Goal: Check status: Check status

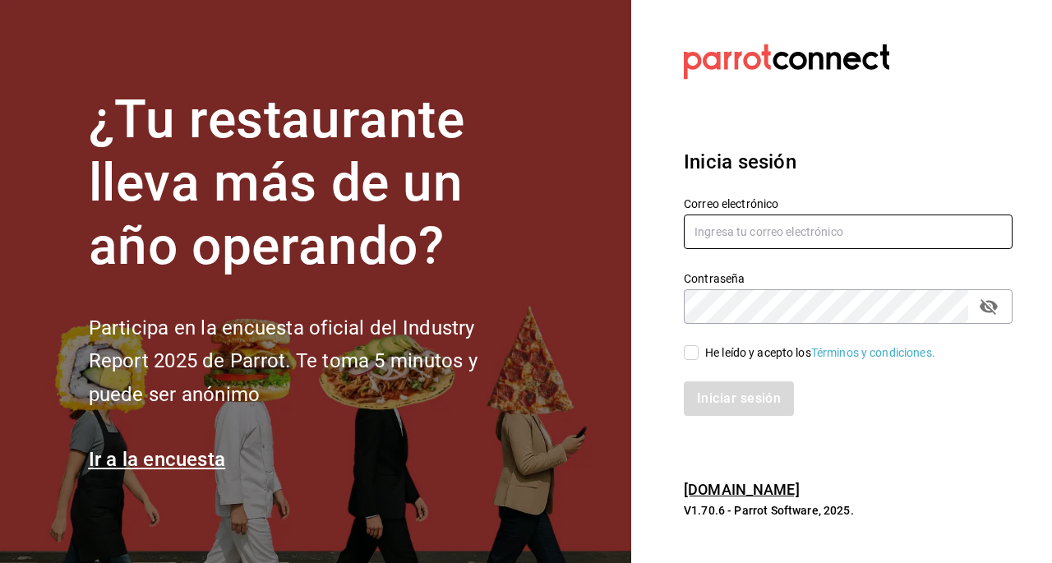
type input "[EMAIL_ADDRESS][DOMAIN_NAME]"
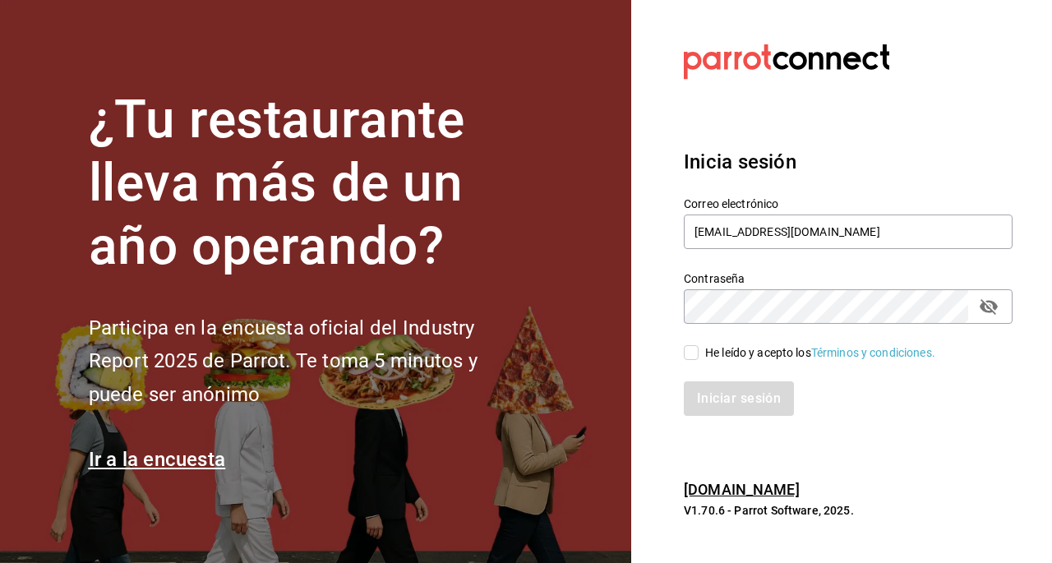
click at [684, 352] on input "He leído y acepto los Términos y condiciones." at bounding box center [691, 352] width 15 height 15
checkbox input "true"
click at [760, 392] on button "Iniciar sesión" at bounding box center [740, 398] width 112 height 35
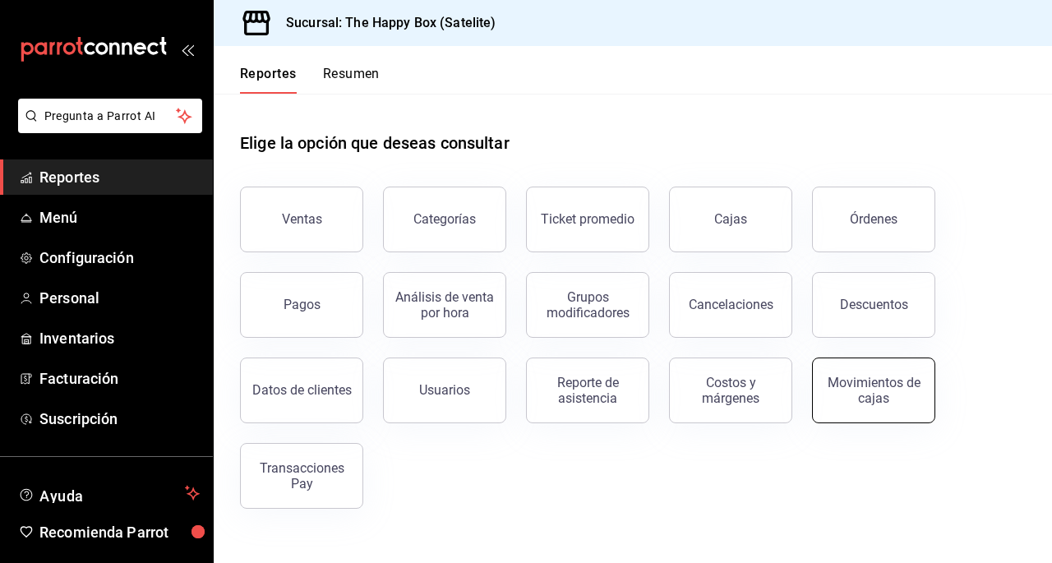
click at [870, 414] on button "Movimientos de cajas" at bounding box center [873, 391] width 123 height 66
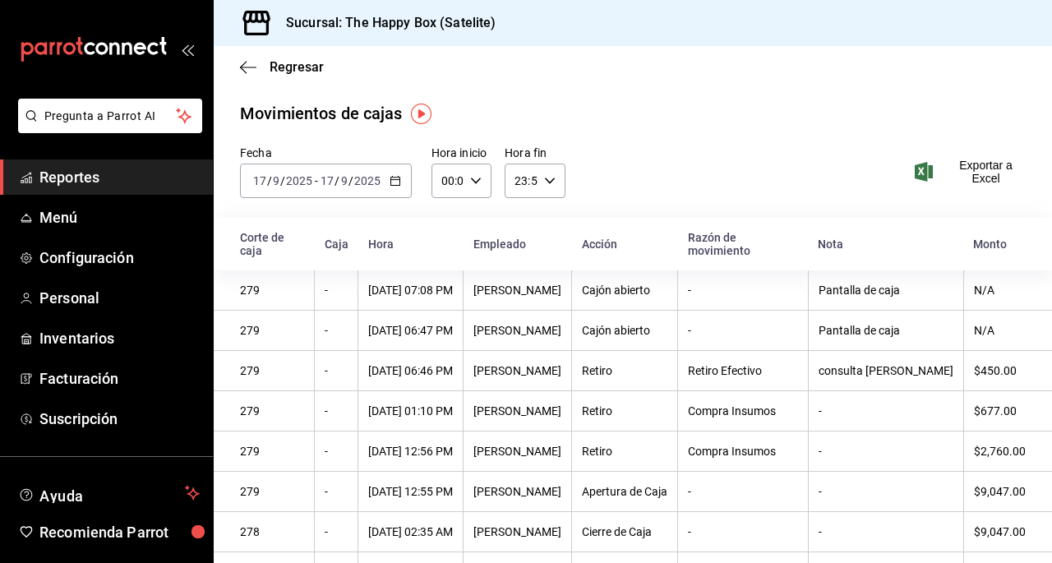
click at [390, 182] on \(Stroke\) "button" at bounding box center [395, 181] width 10 height 9
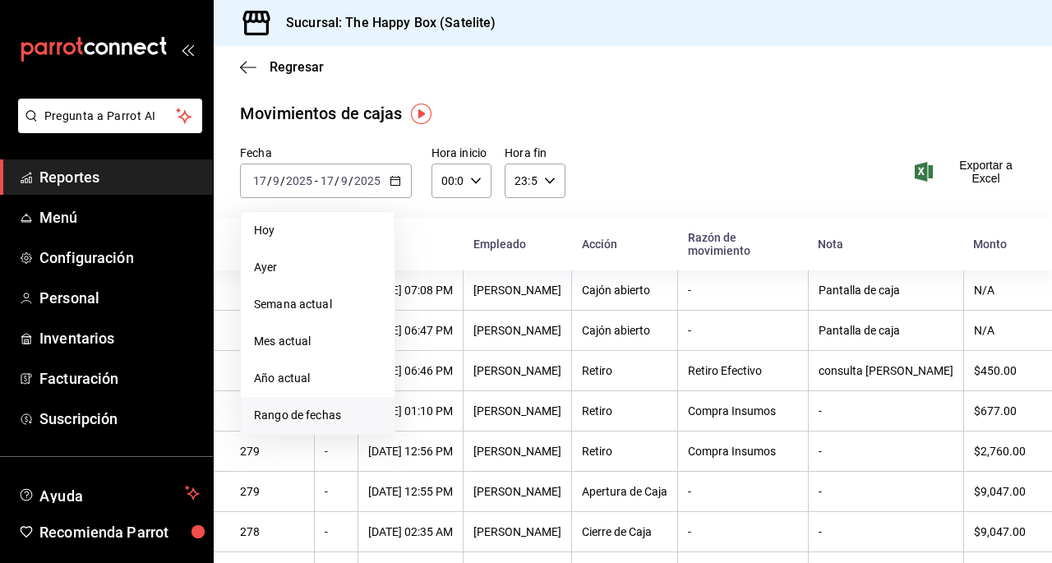
click at [289, 419] on span "Rango de fechas" at bounding box center [317, 415] width 127 height 17
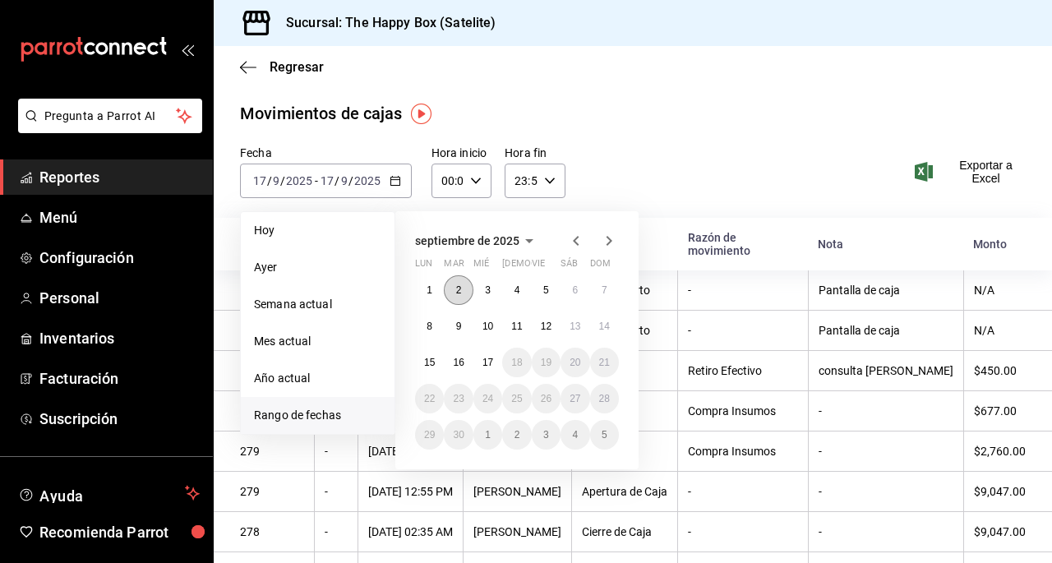
click at [462, 298] on button "2" at bounding box center [458, 290] width 29 height 30
click at [485, 323] on abbr "10" at bounding box center [487, 327] width 11 height 12
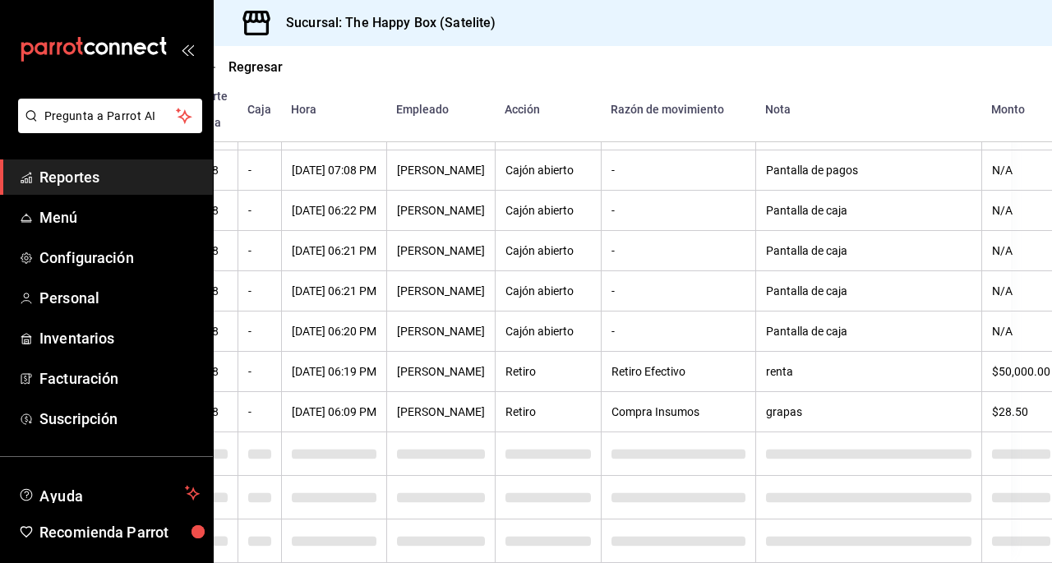
scroll to position [3950, 41]
